Goal: Navigation & Orientation: Find specific page/section

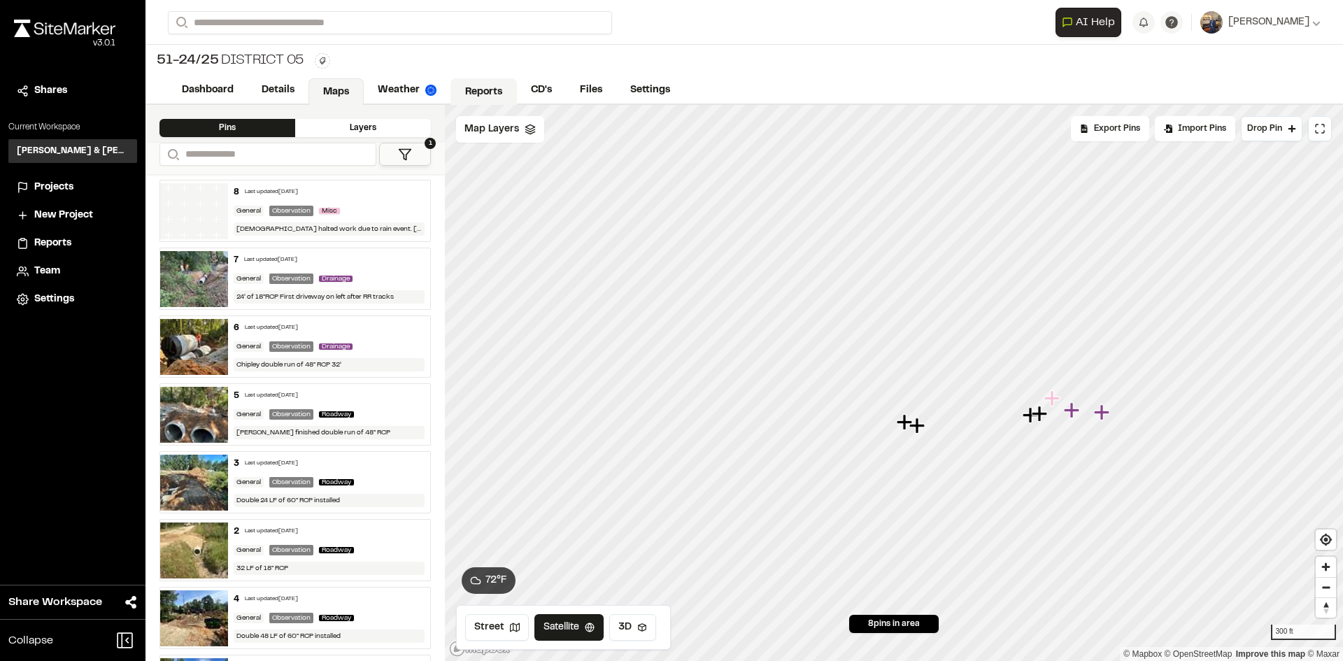
click at [487, 83] on link "Reports" at bounding box center [483, 91] width 66 height 27
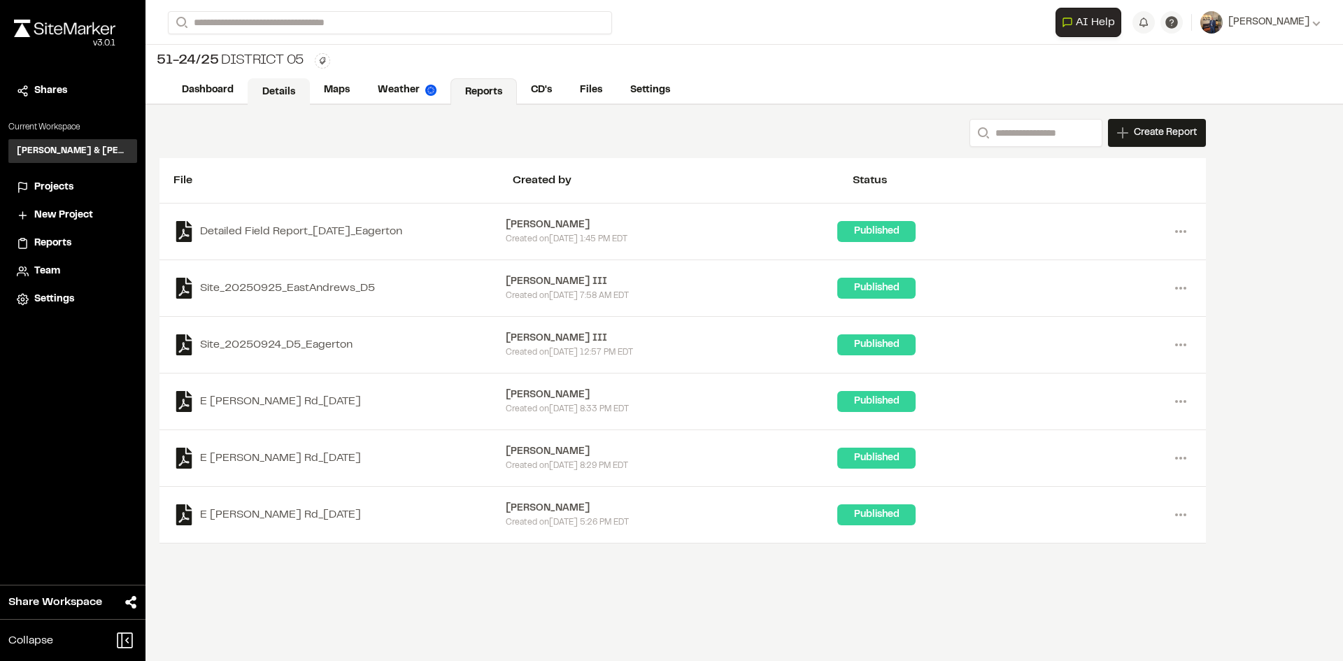
click at [285, 92] on link "Details" at bounding box center [279, 91] width 62 height 27
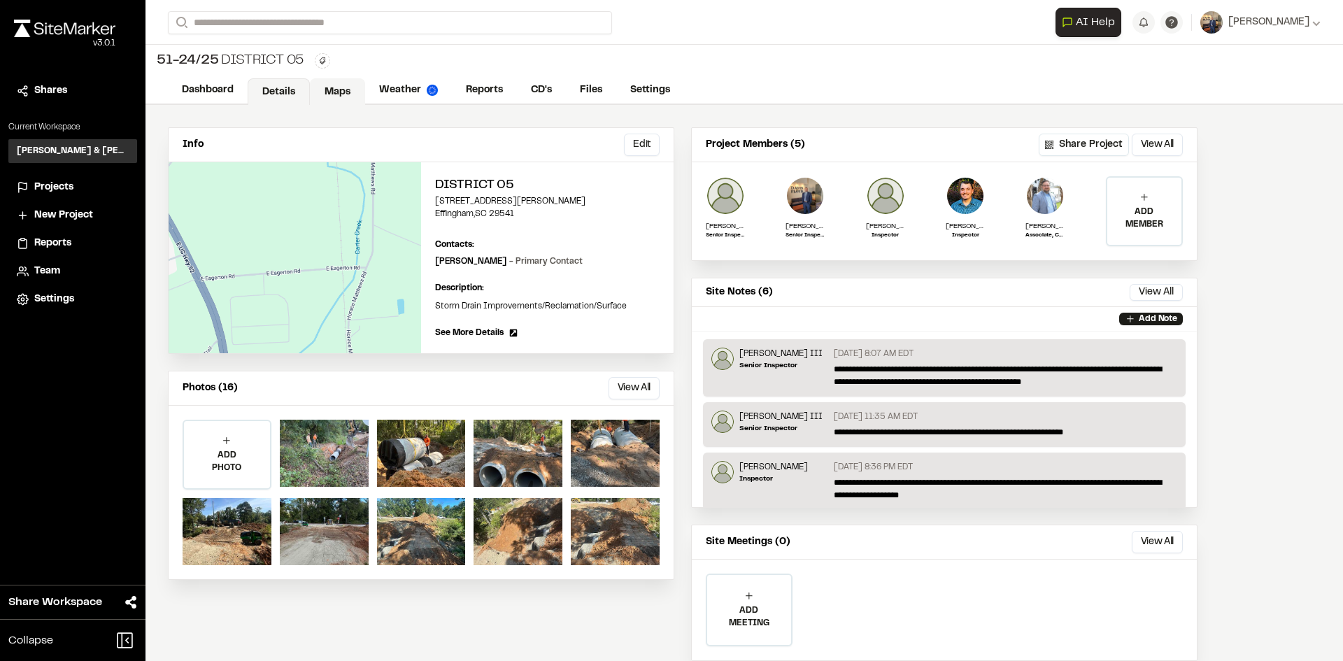
click at [336, 85] on link "Maps" at bounding box center [337, 91] width 55 height 27
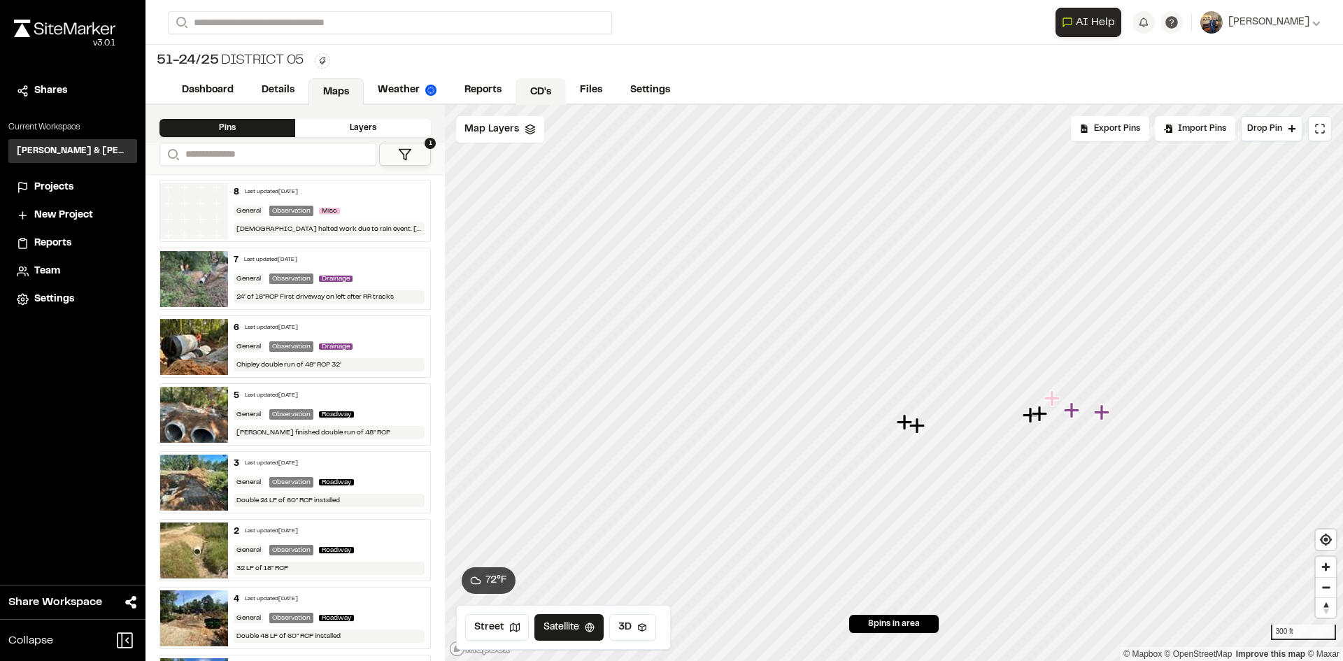
click at [553, 92] on link "CD's" at bounding box center [541, 91] width 50 height 27
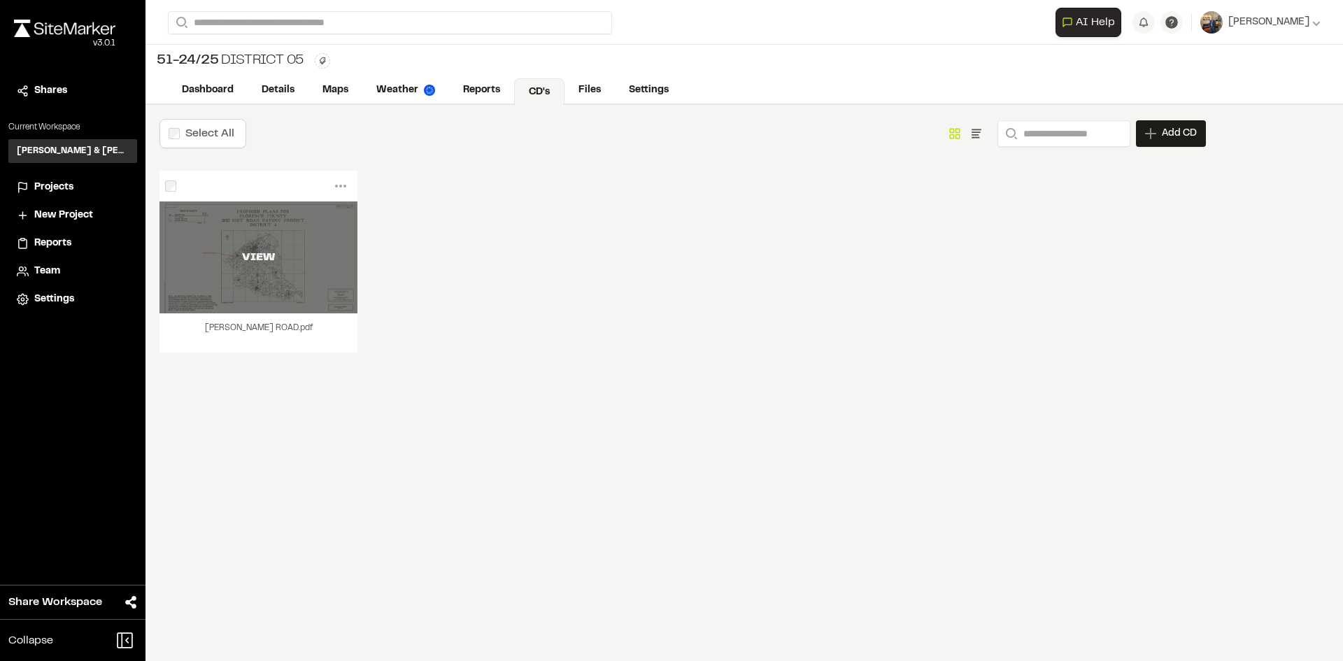
click at [289, 262] on div "VIEW" at bounding box center [258, 257] width 198 height 17
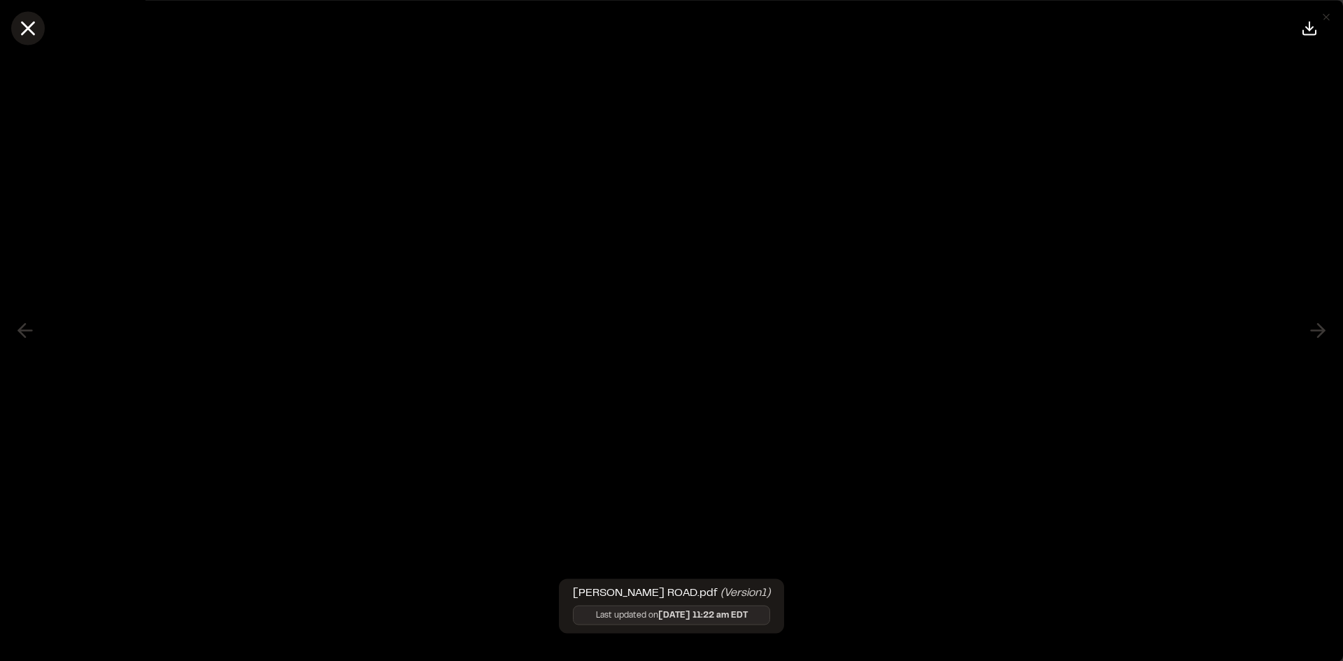
click at [29, 24] on icon at bounding box center [28, 28] width 24 height 24
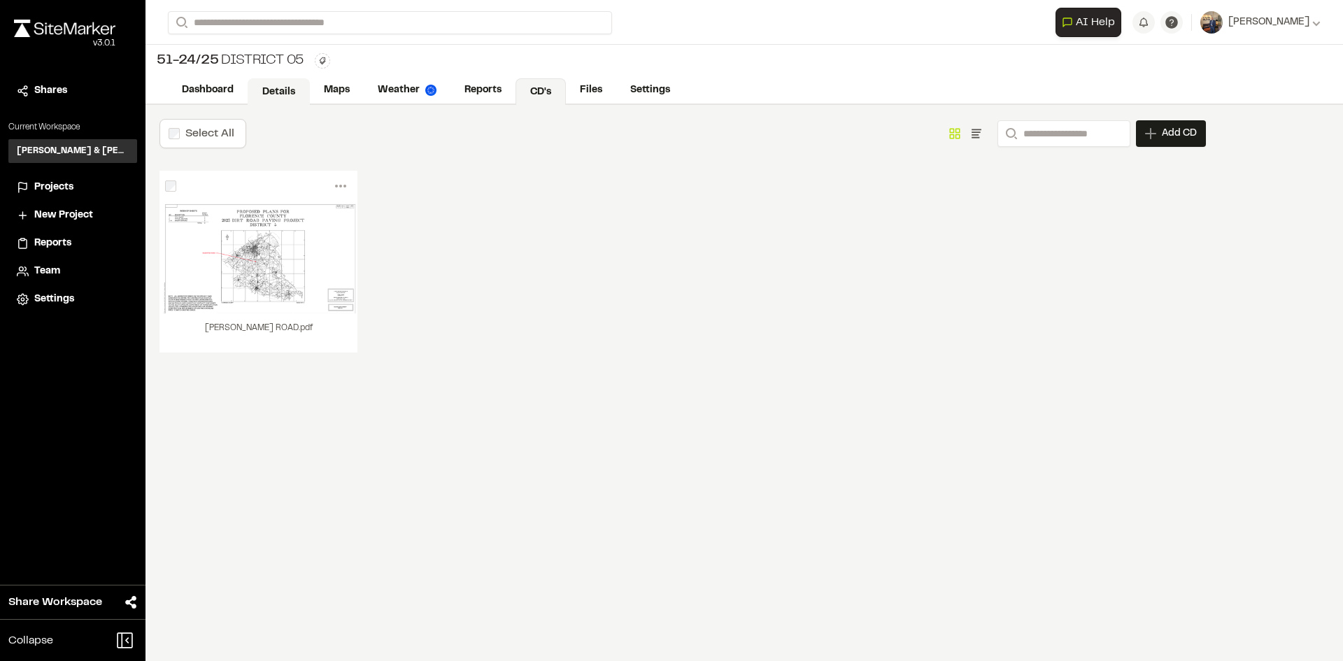
click at [271, 85] on link "Details" at bounding box center [279, 91] width 62 height 27
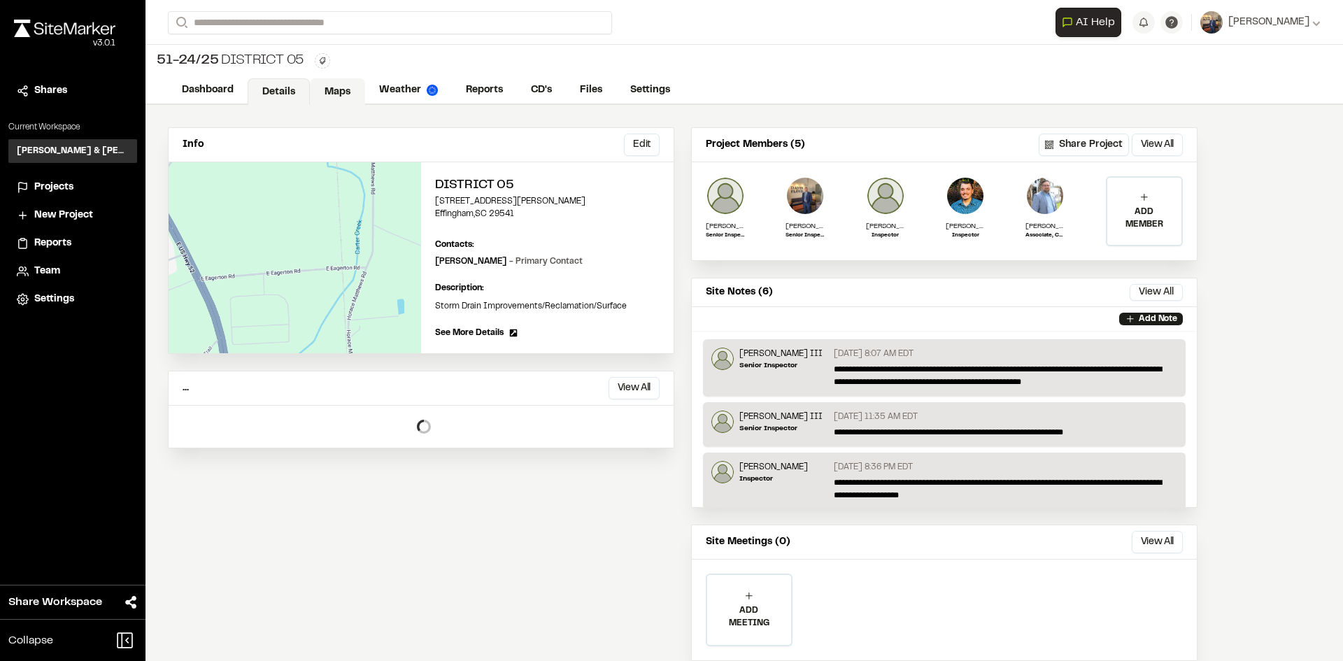
click at [336, 91] on link "Maps" at bounding box center [337, 91] width 55 height 27
